Goal: Information Seeking & Learning: Learn about a topic

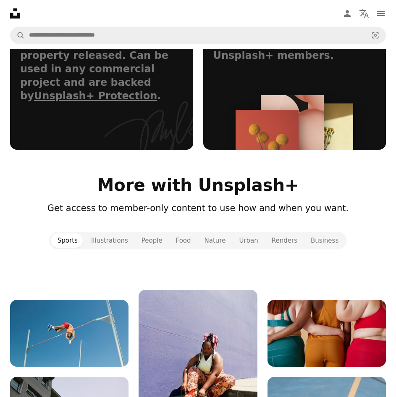
scroll to position [630, 0]
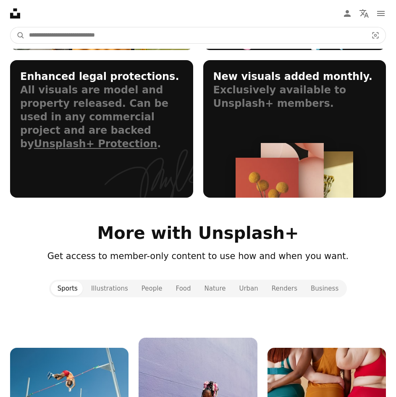
click at [172, 27] on input "Find visuals sitewide" at bounding box center [195, 35] width 341 height 16
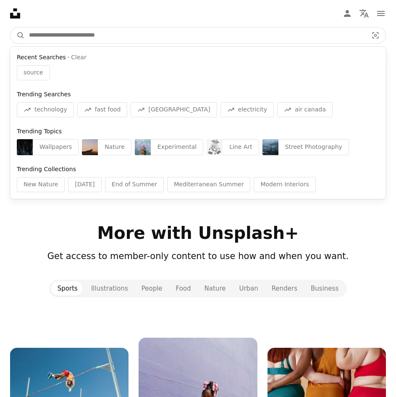
click at [137, 27] on input "Find visuals sitewide" at bounding box center [195, 35] width 341 height 16
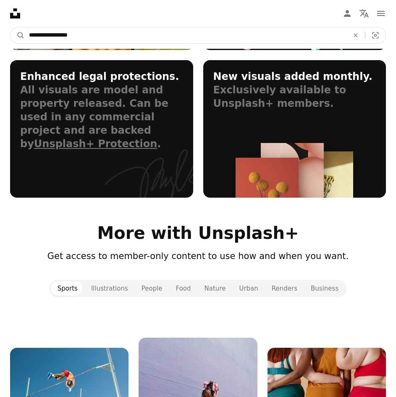
type input "**********"
click at [11, 27] on button "A magnifying glass" at bounding box center [18, 35] width 14 height 16
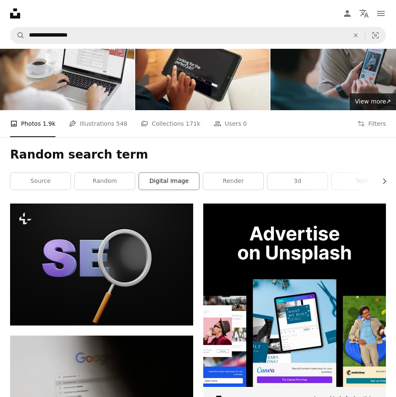
scroll to position [42, 0]
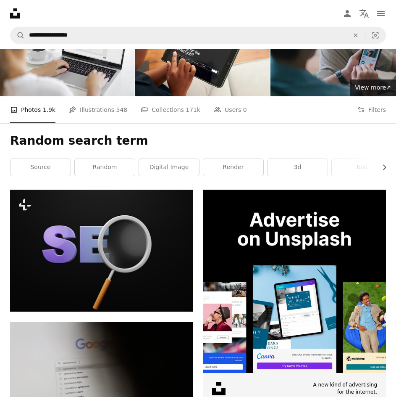
click at [127, 133] on h1 "Random search term" at bounding box center [198, 140] width 376 height 15
click at [113, 133] on h1 "Random search term" at bounding box center [198, 140] width 376 height 15
click at [112, 133] on h1 "Random search term" at bounding box center [198, 140] width 376 height 15
click at [71, 159] on link "source" at bounding box center [41, 167] width 60 height 17
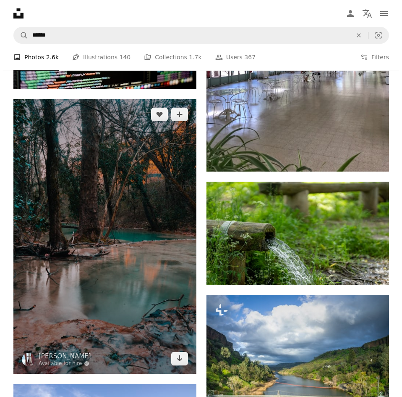
scroll to position [546, 0]
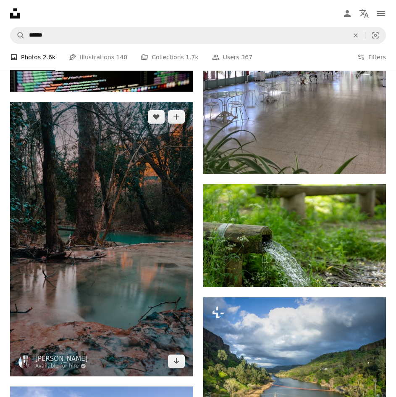
click at [127, 176] on img at bounding box center [101, 239] width 183 height 274
